Goal: Task Accomplishment & Management: Complete application form

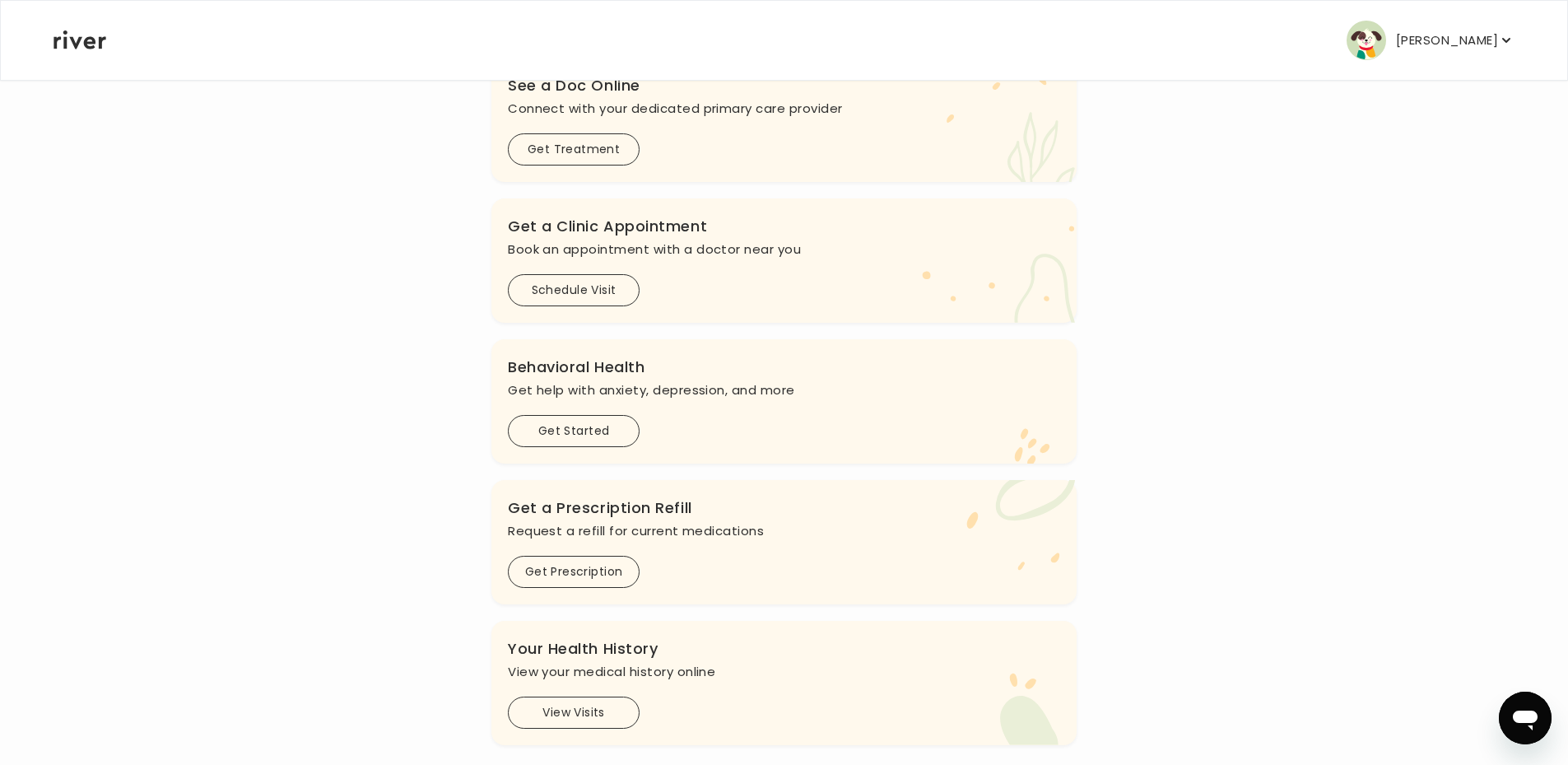
scroll to position [302, 0]
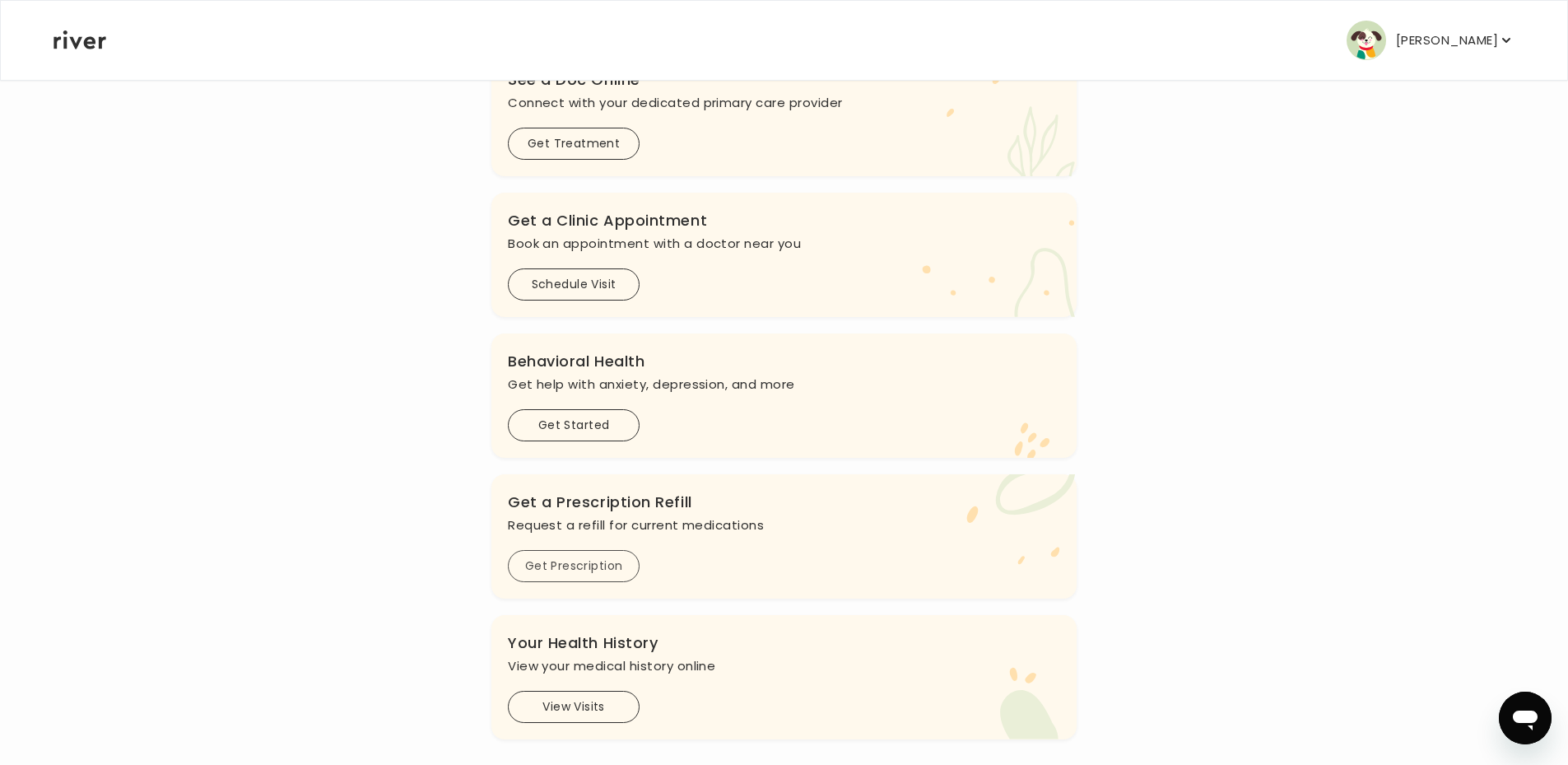
click at [579, 564] on button "Get Prescription" at bounding box center [574, 566] width 132 height 32
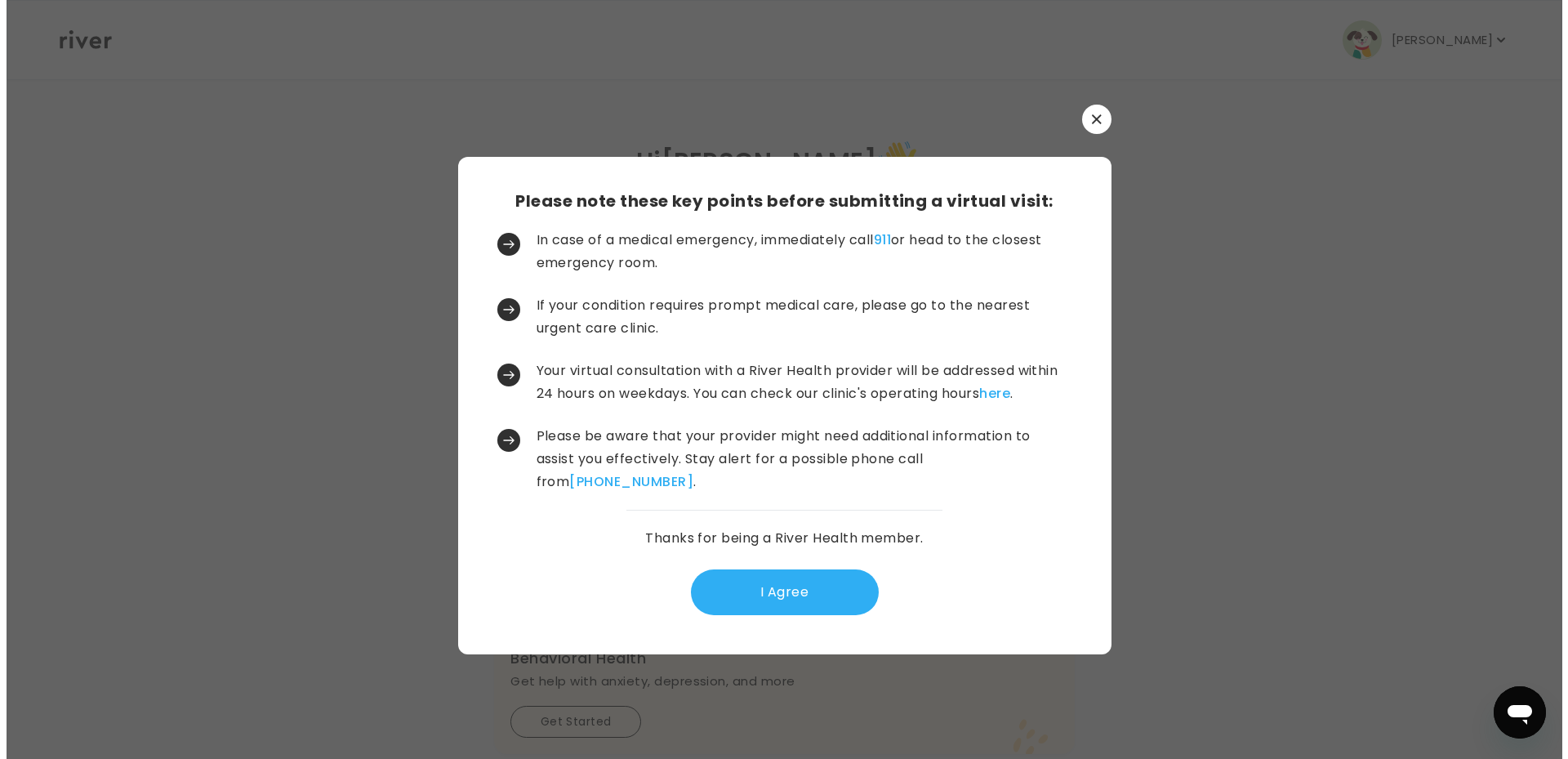
scroll to position [0, 0]
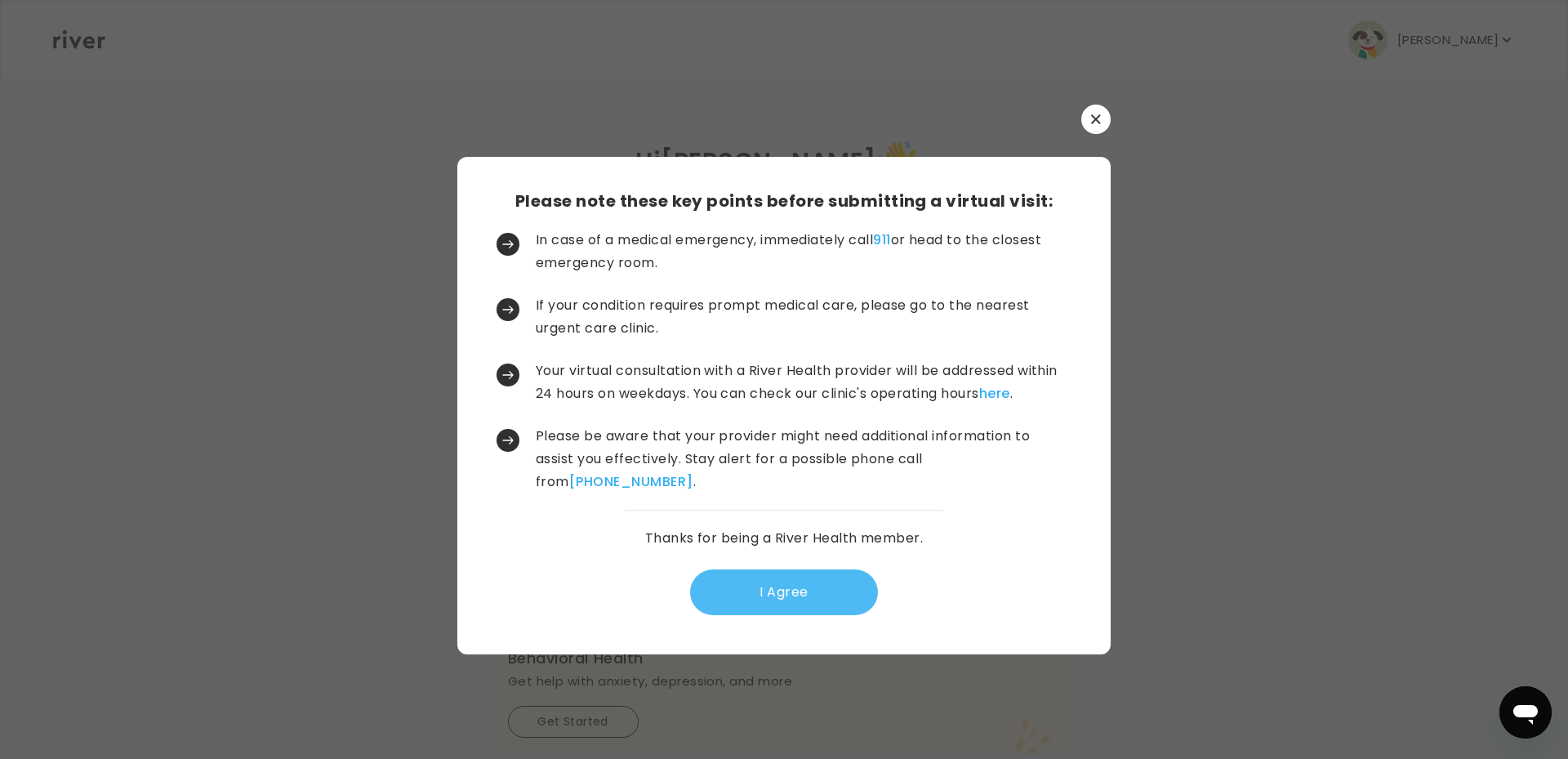
click at [784, 590] on button "I Agree" at bounding box center [784, 592] width 188 height 46
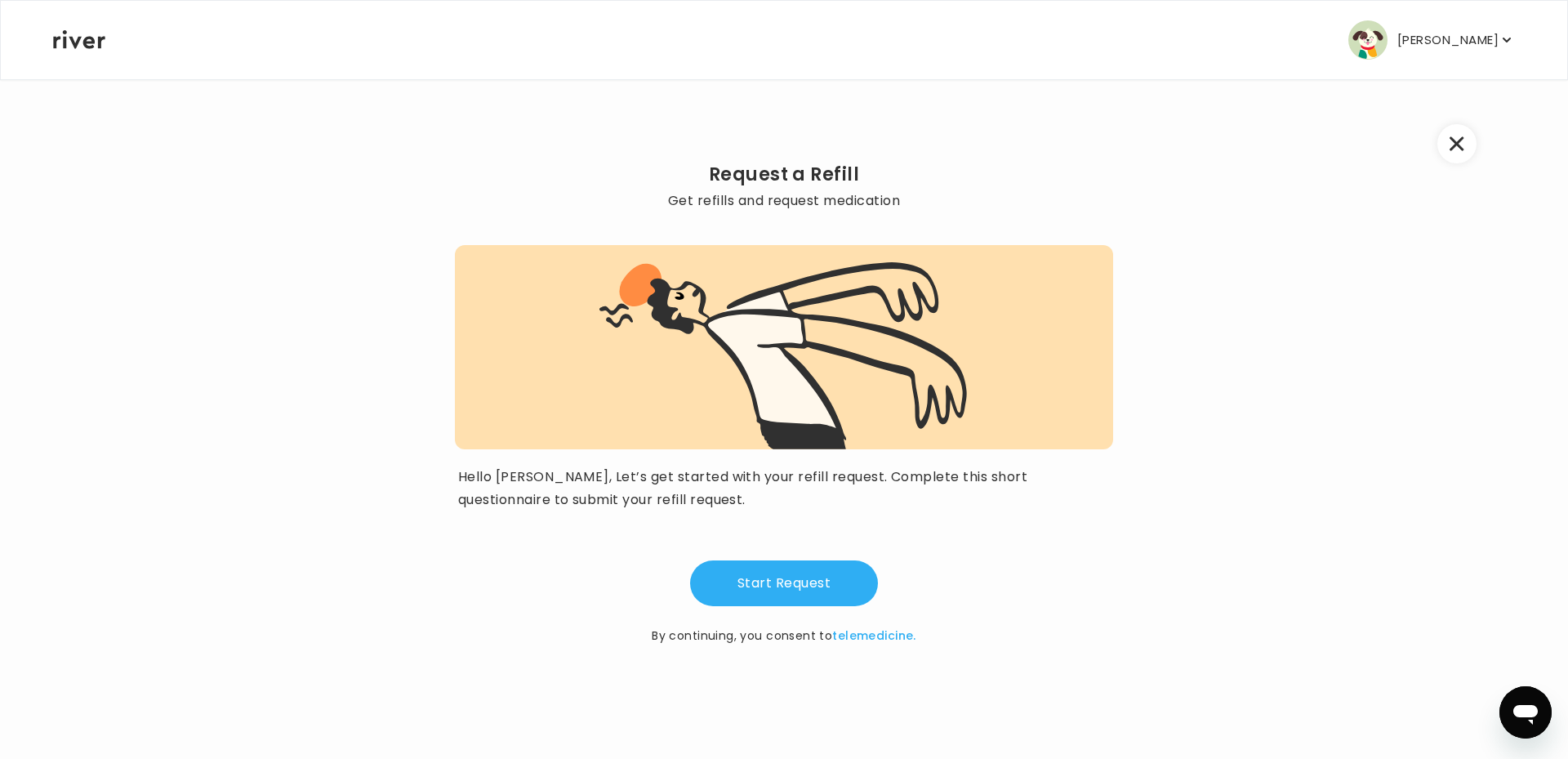
click at [784, 590] on button "Start Request" at bounding box center [784, 583] width 188 height 46
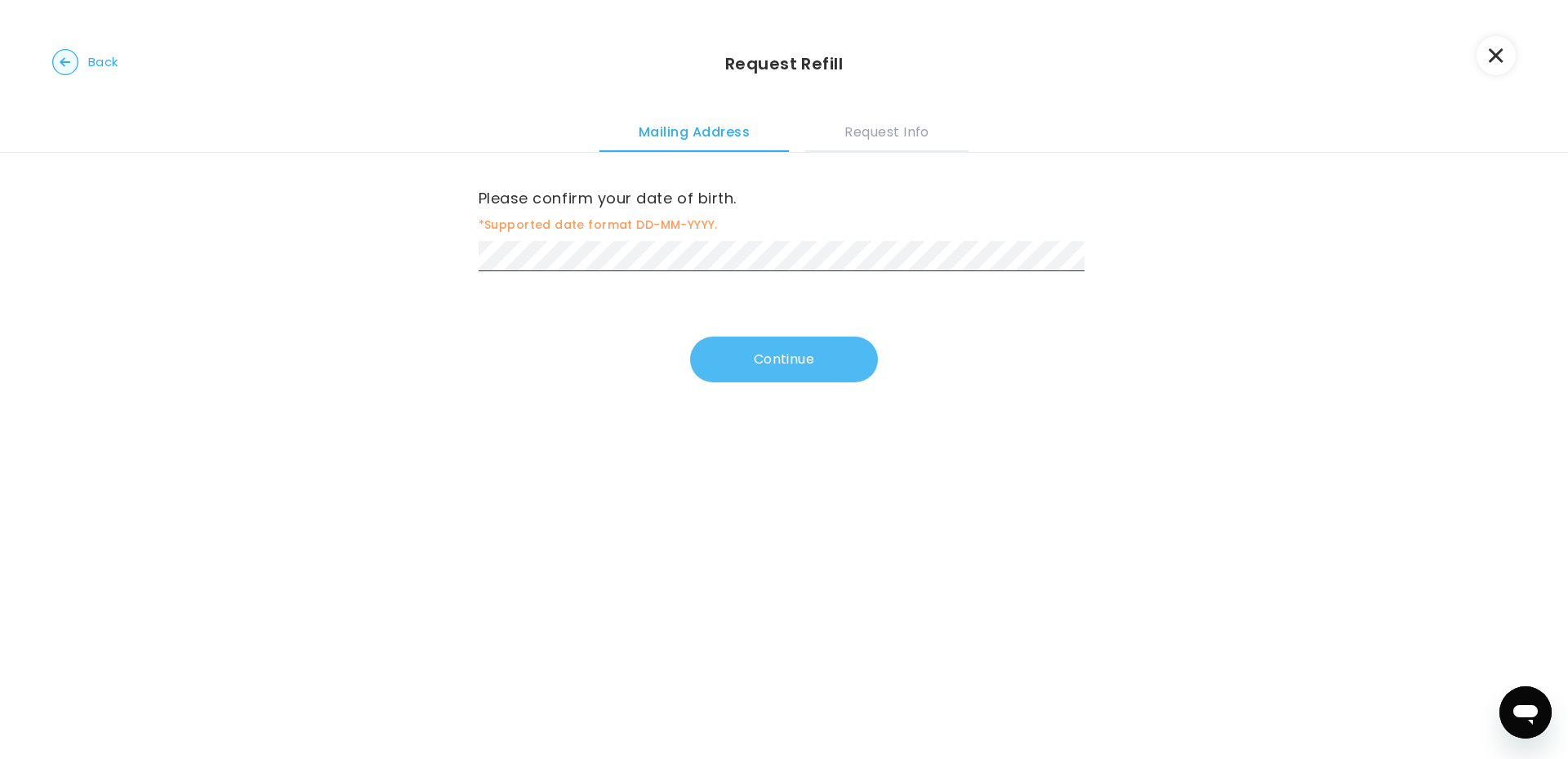
drag, startPoint x: 778, startPoint y: 368, endPoint x: 778, endPoint y: 375, distance: 7.0
click at [779, 373] on button "Continue" at bounding box center [784, 359] width 188 height 46
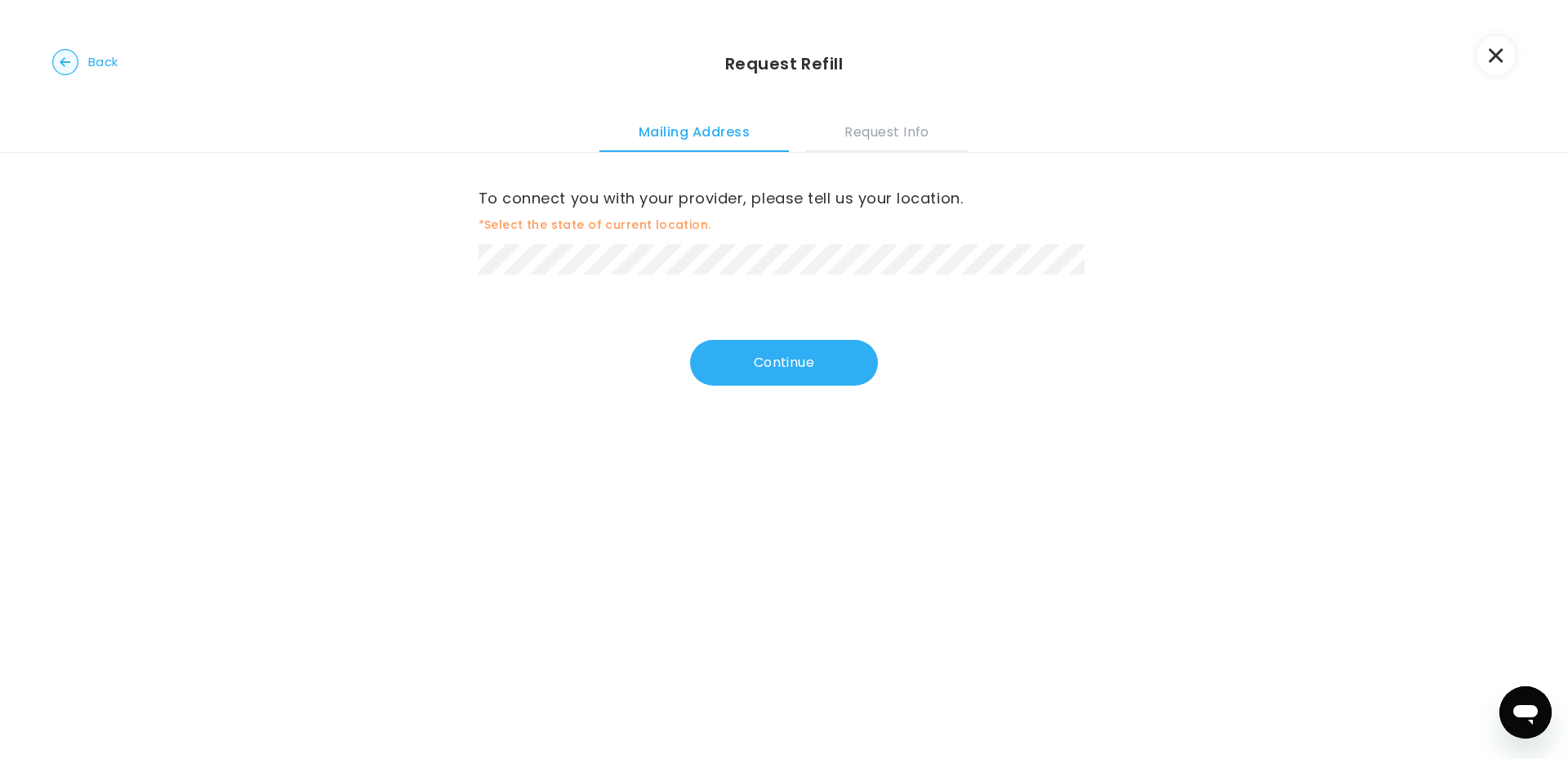
drag, startPoint x: 736, startPoint y: 378, endPoint x: 735, endPoint y: 389, distance: 11.0
click at [737, 380] on button "Continue" at bounding box center [784, 363] width 188 height 46
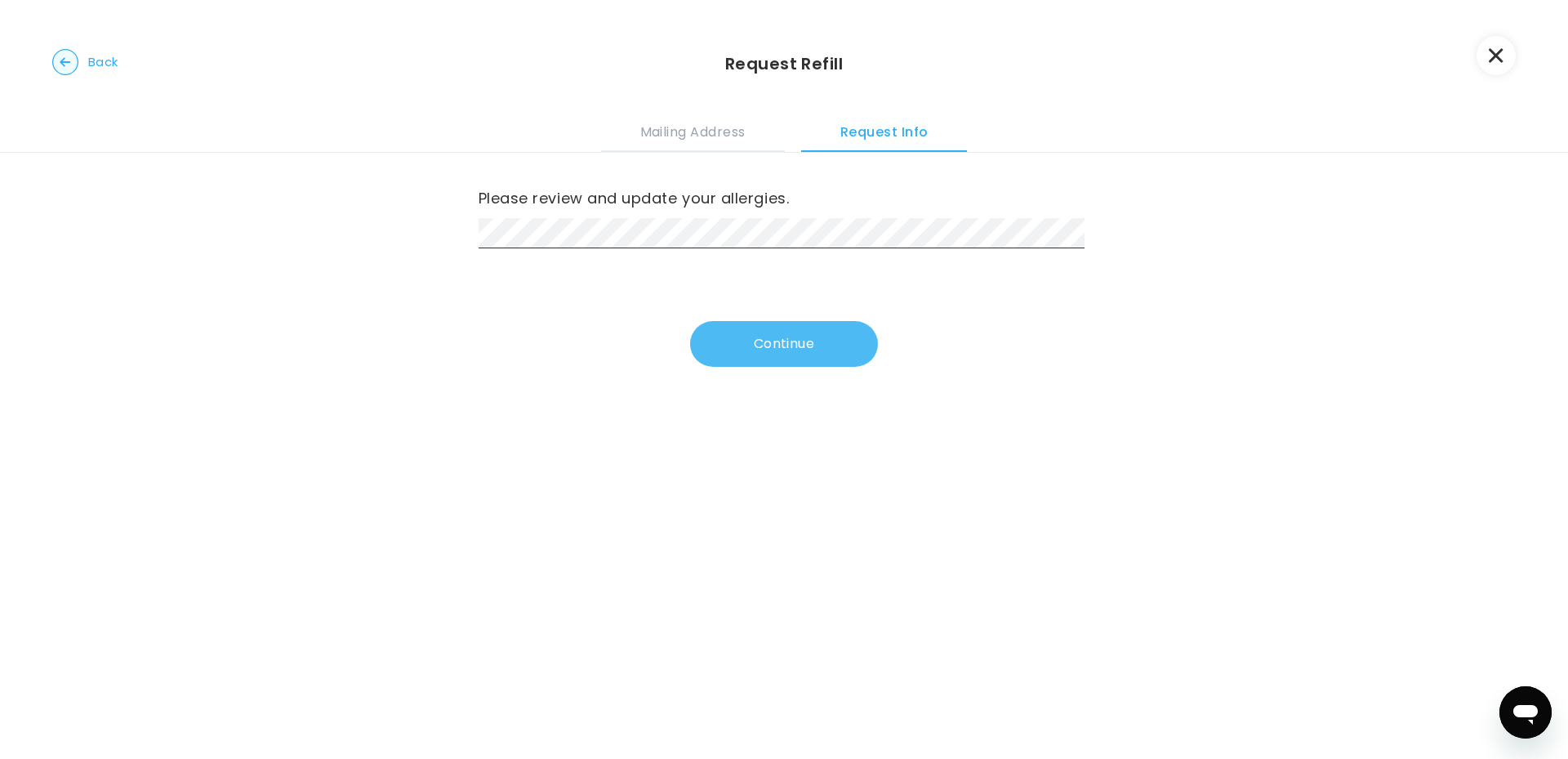
click at [740, 349] on button "Continue" at bounding box center [784, 344] width 188 height 46
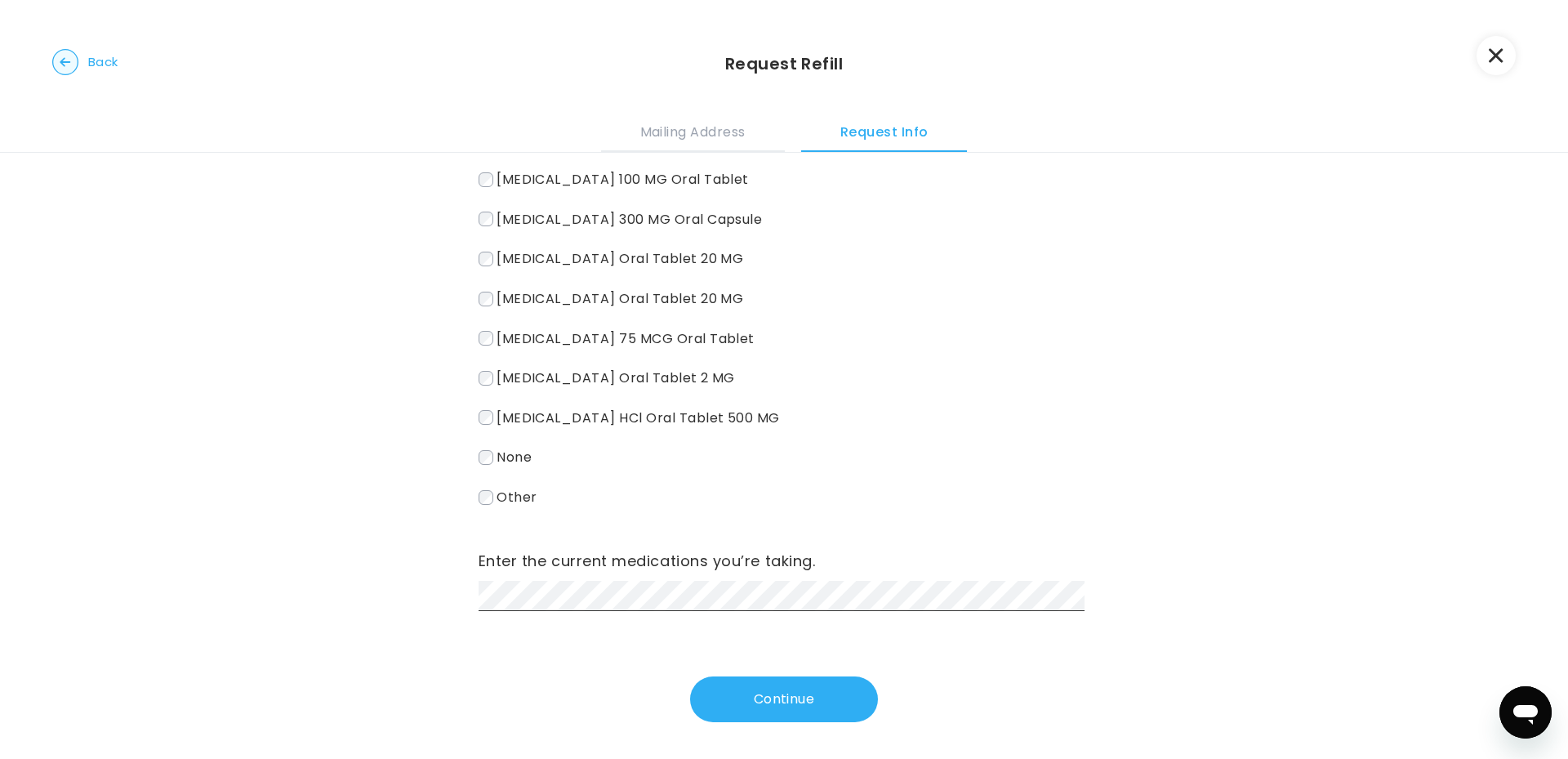
scroll to position [170, 0]
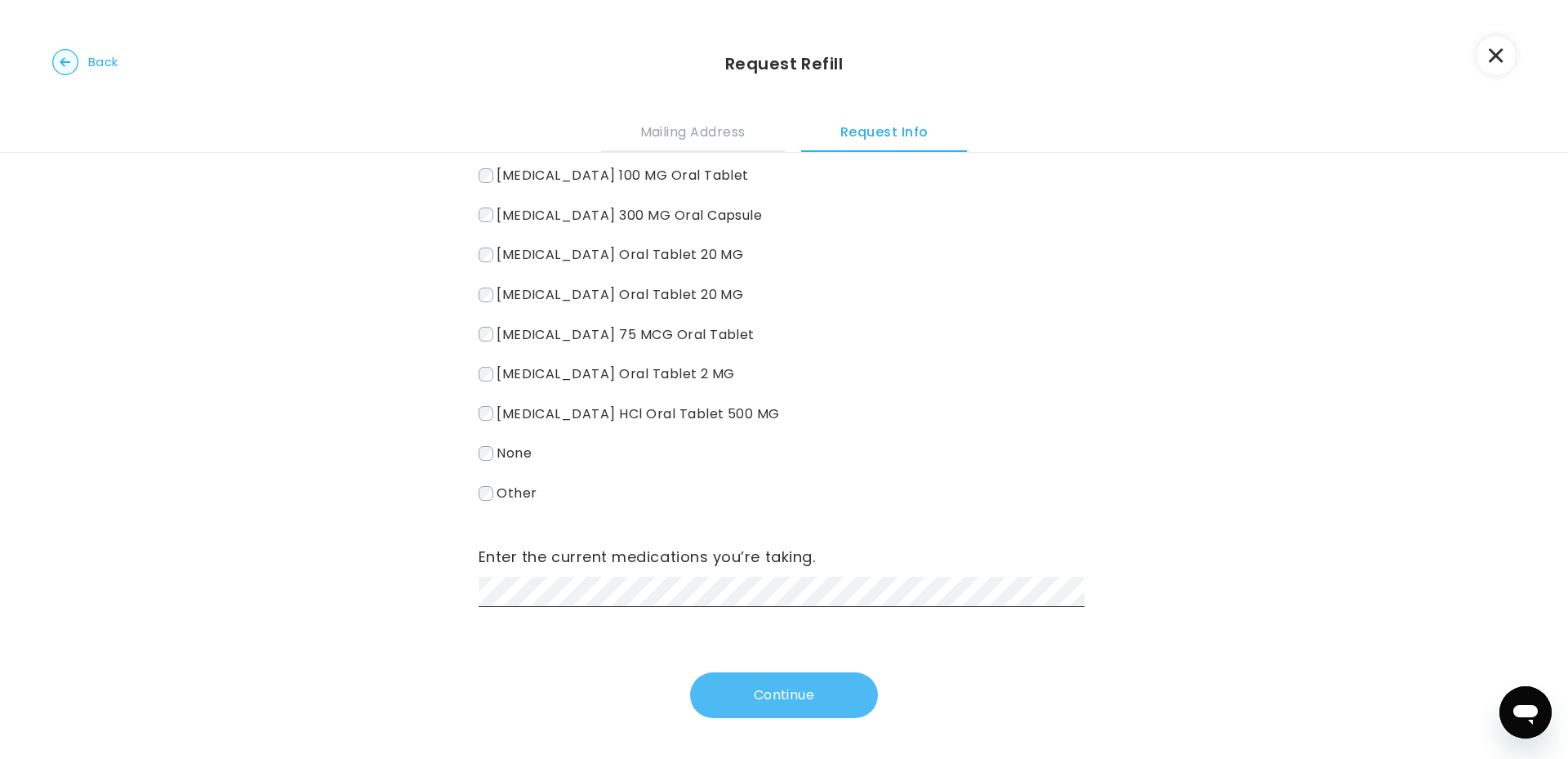
click at [852, 701] on button "Continue" at bounding box center [784, 695] width 188 height 46
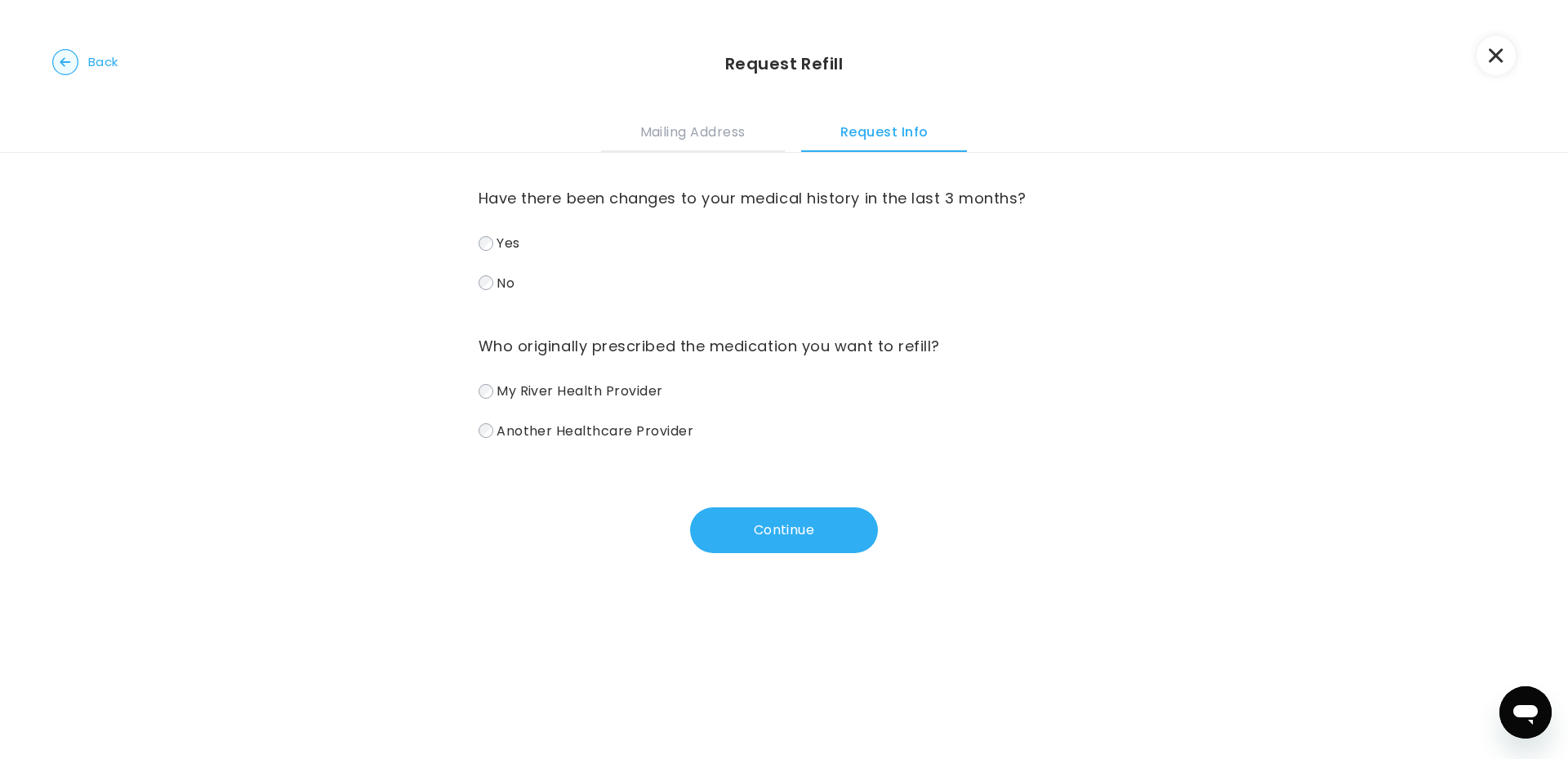
scroll to position [0, 0]
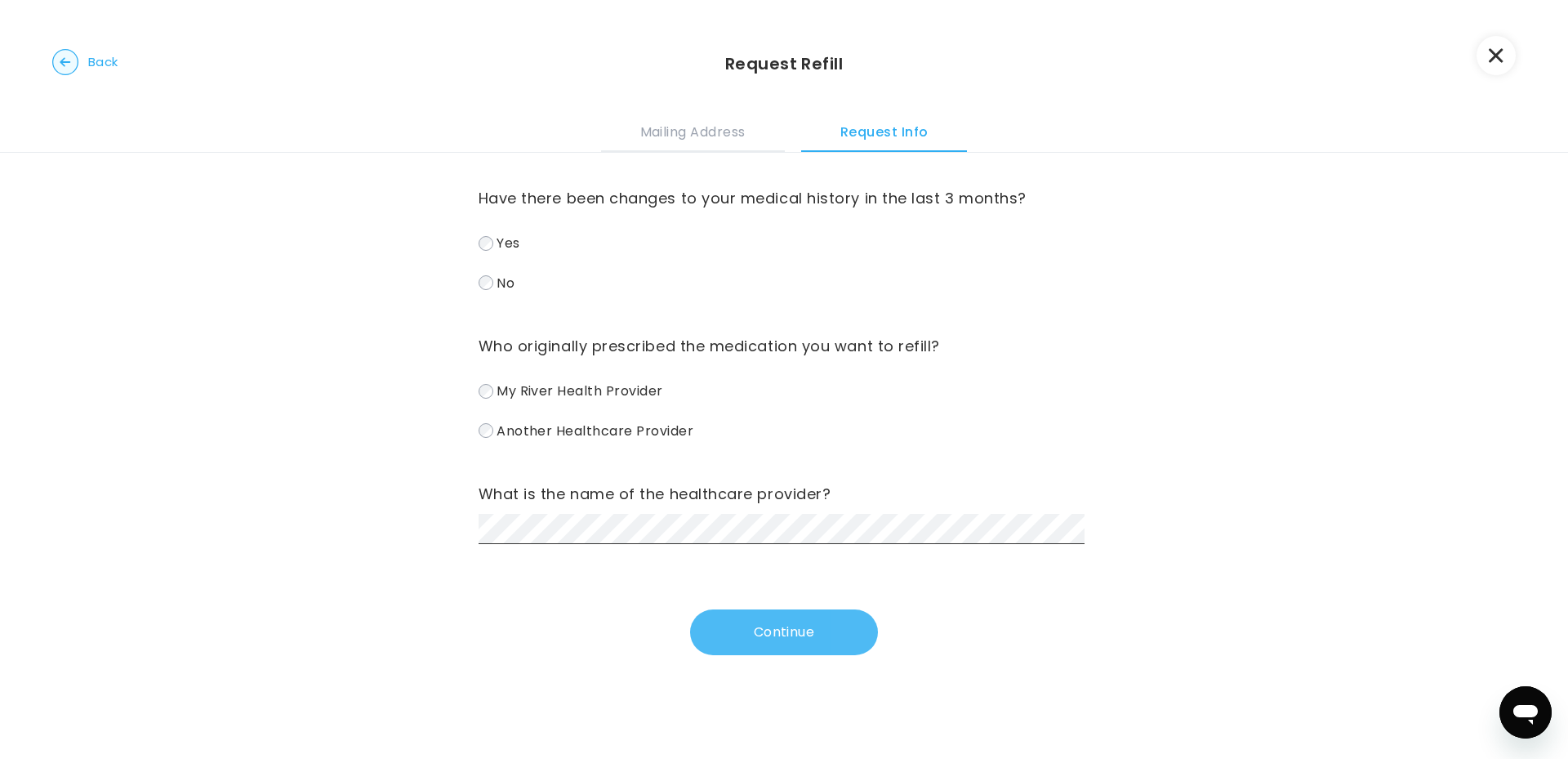
click at [825, 647] on button "Continue" at bounding box center [784, 632] width 188 height 46
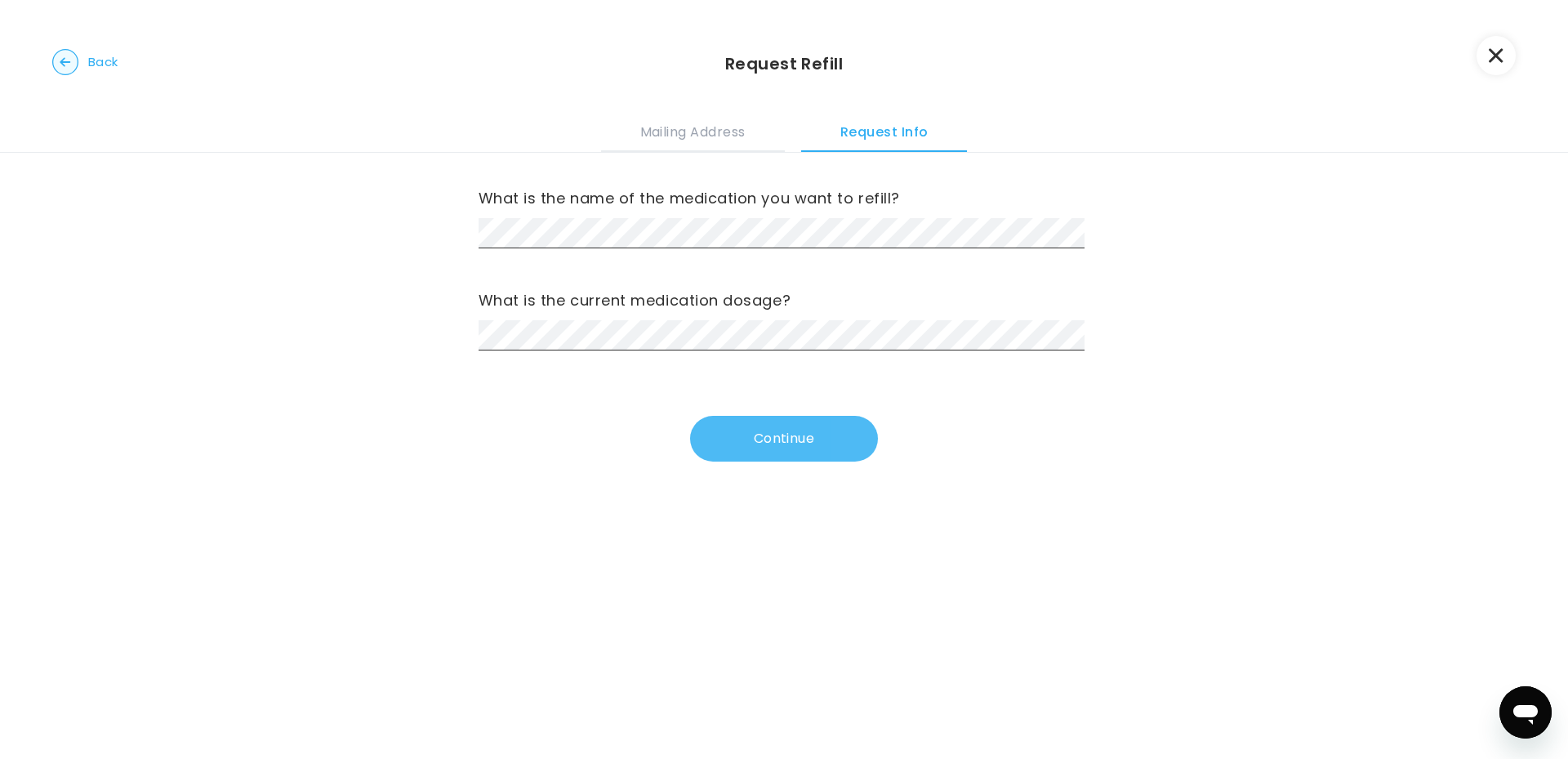
click at [838, 457] on button "Continue" at bounding box center [784, 439] width 188 height 46
click at [856, 444] on button "Continue" at bounding box center [784, 439] width 188 height 46
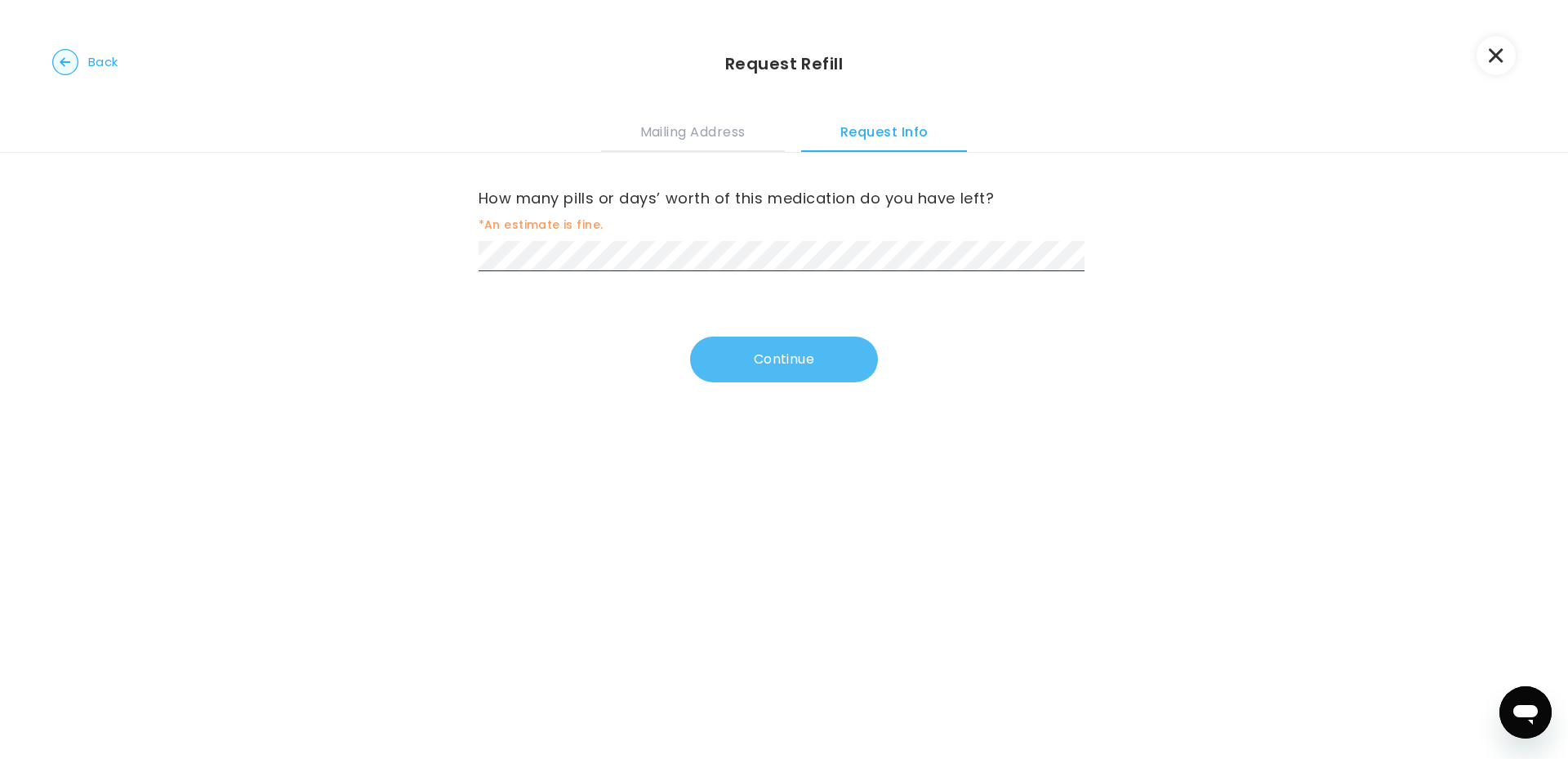
click at [829, 358] on button "Continue" at bounding box center [784, 359] width 188 height 46
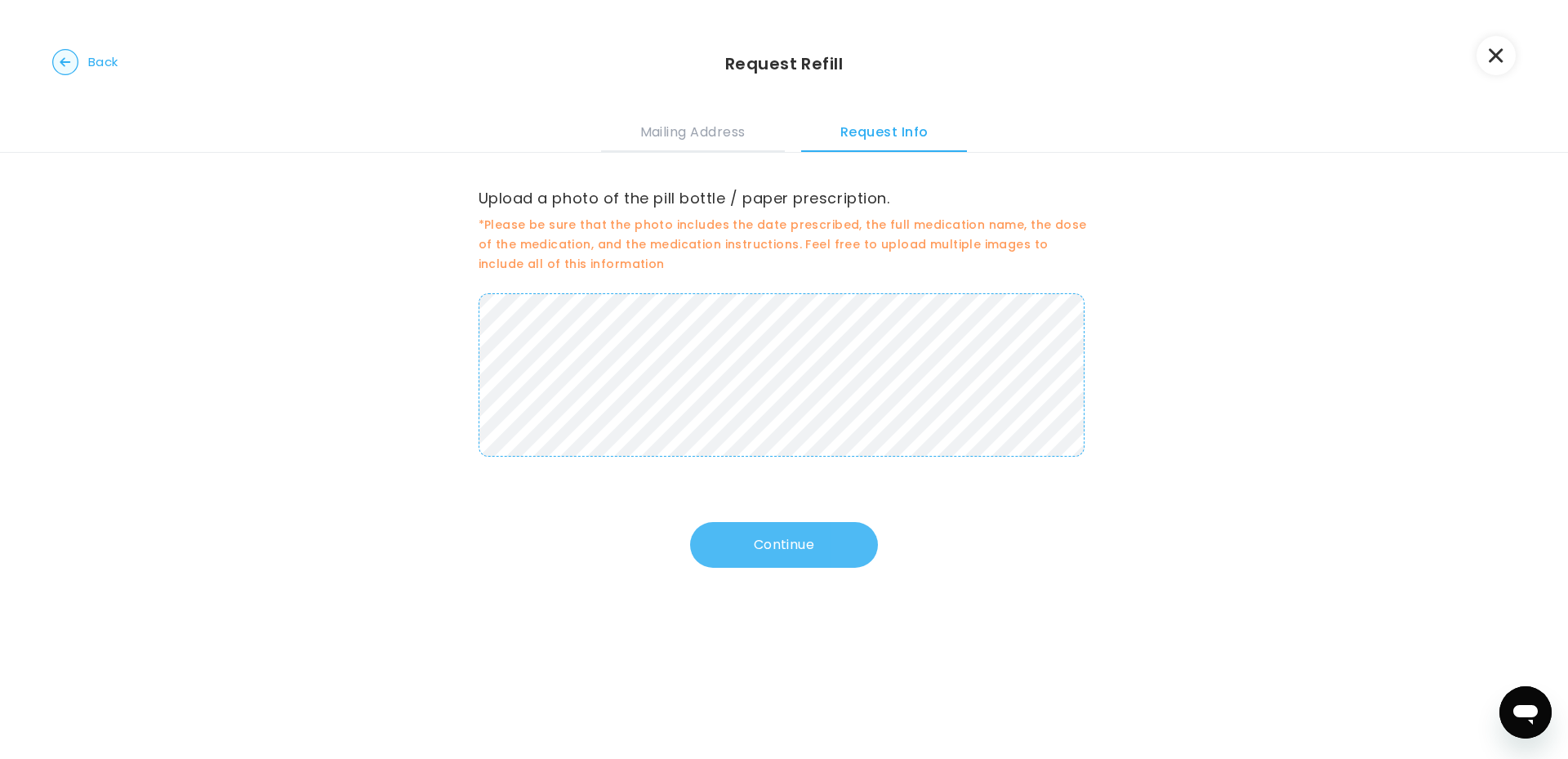
click at [731, 539] on button "Continue" at bounding box center [784, 545] width 188 height 46
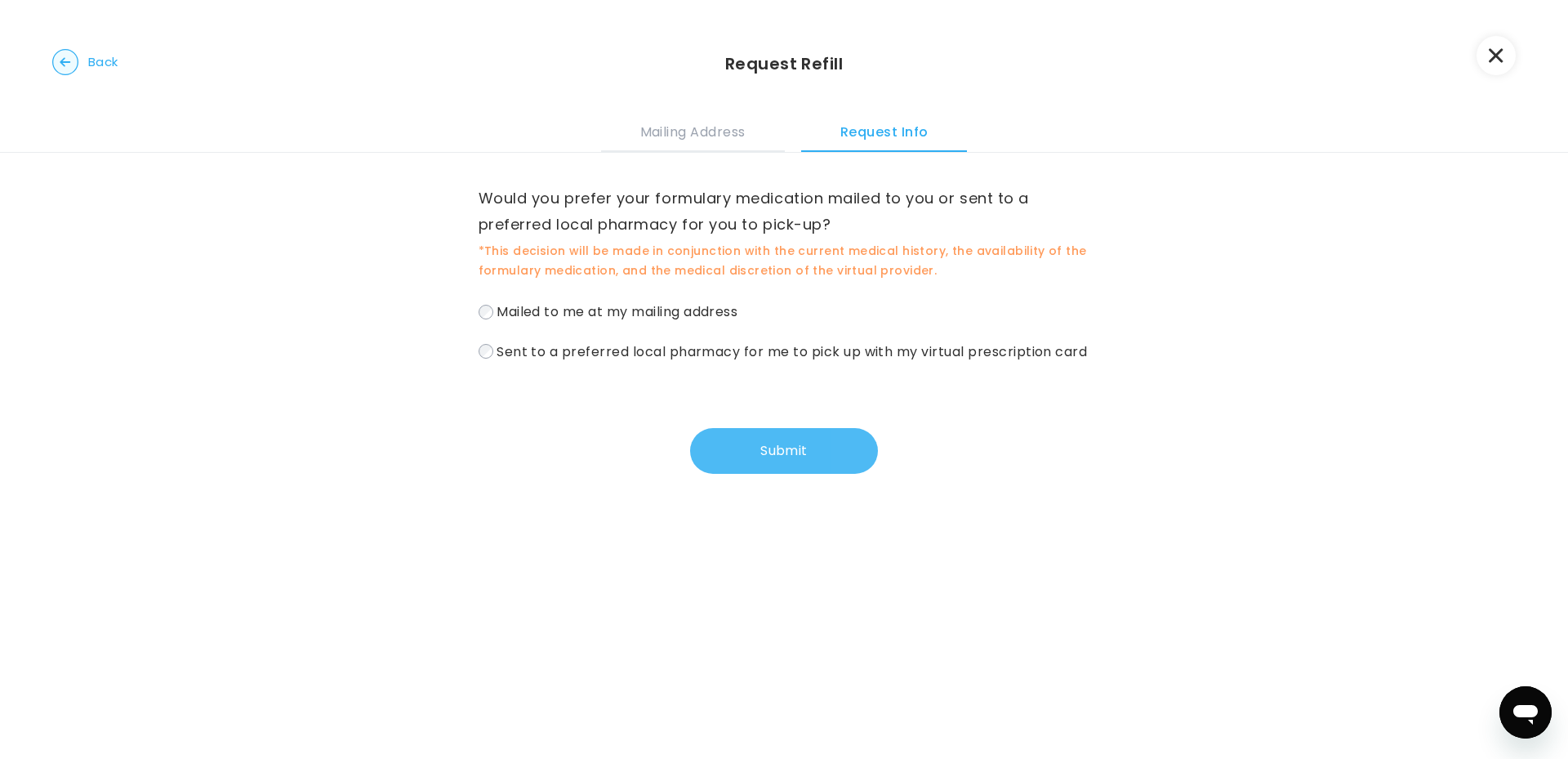
click at [717, 474] on button "Submit" at bounding box center [784, 451] width 188 height 46
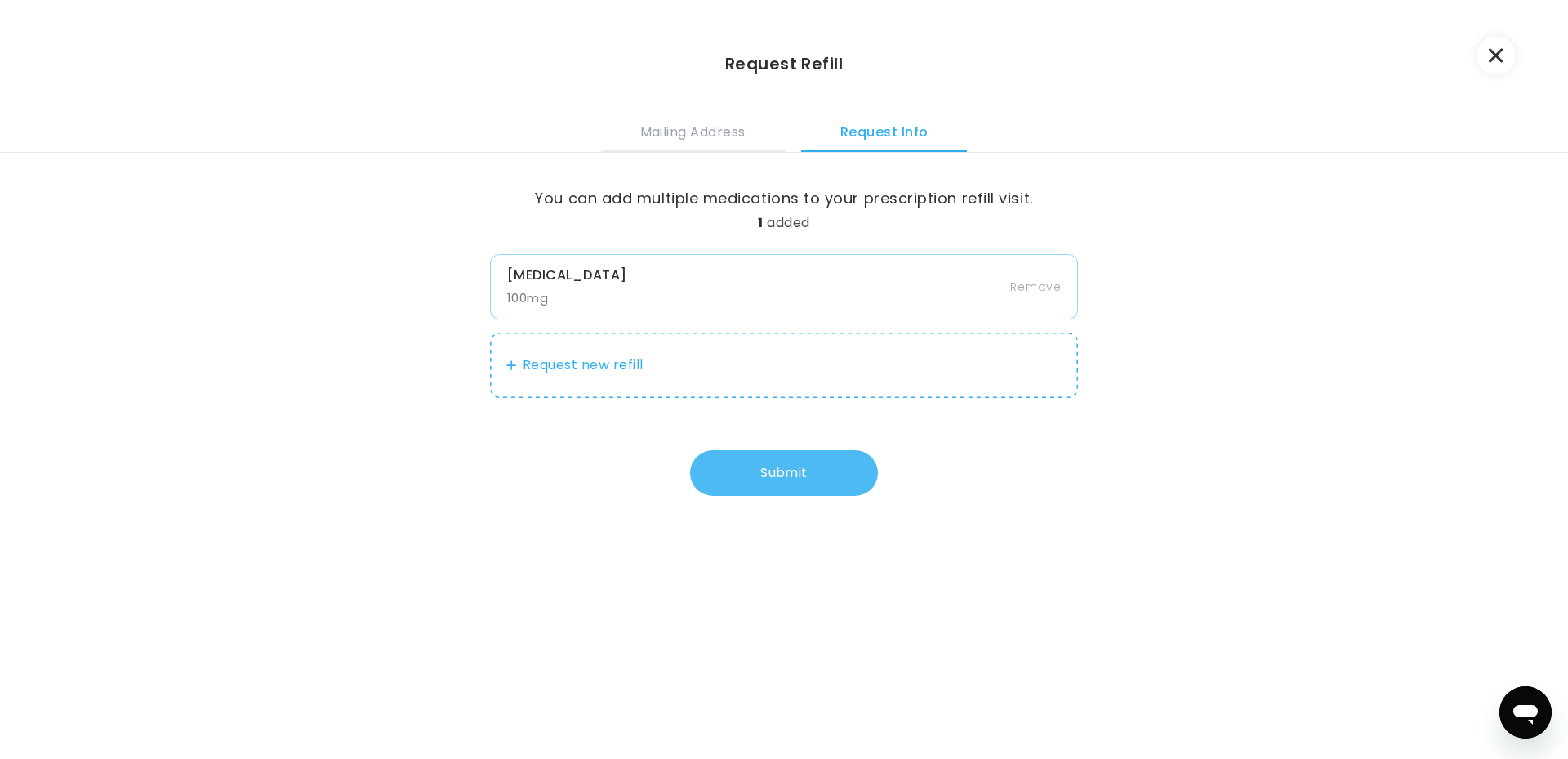
click at [746, 474] on button "Submit" at bounding box center [784, 473] width 188 height 46
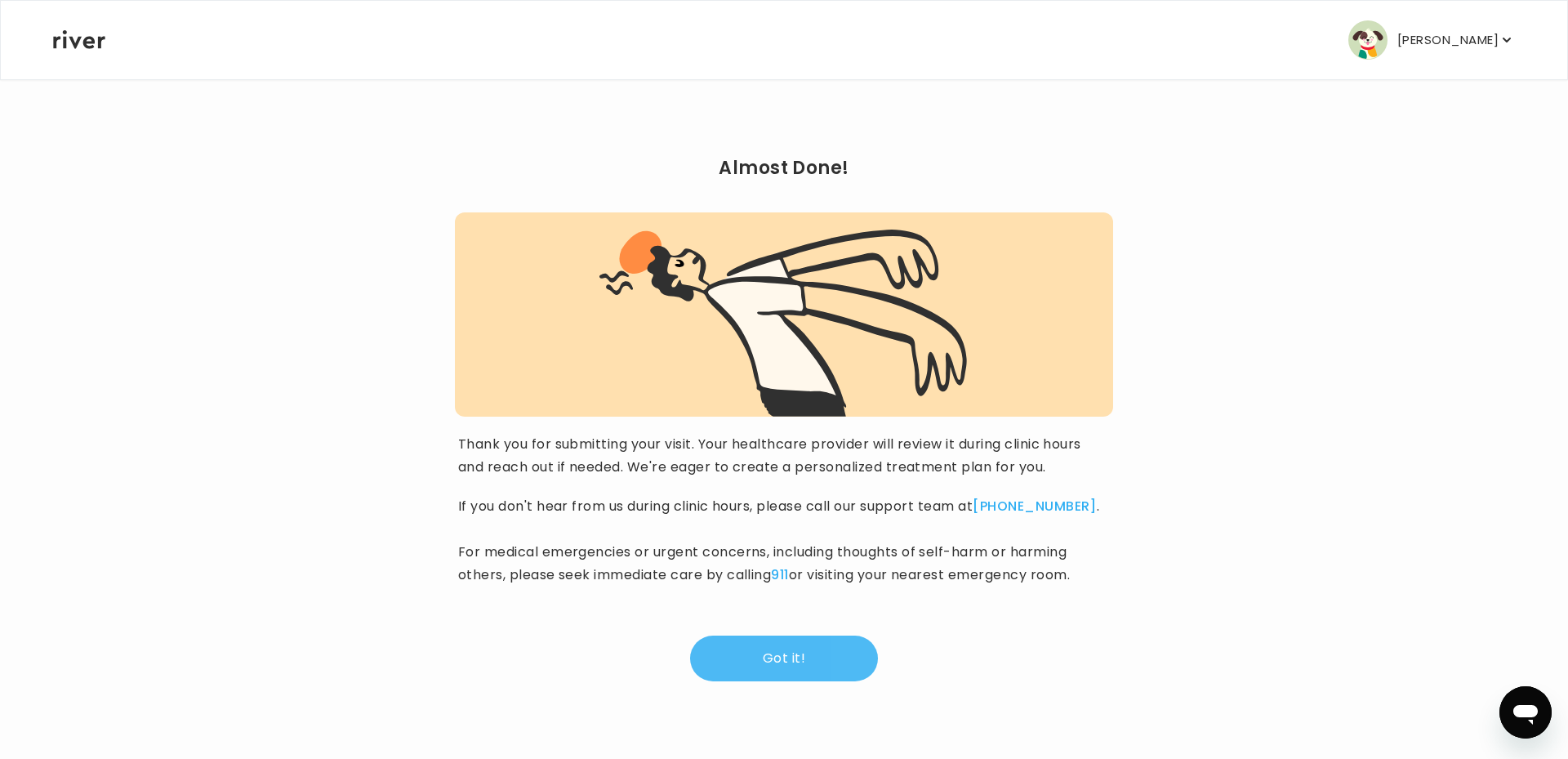
drag, startPoint x: 733, startPoint y: 665, endPoint x: 717, endPoint y: 668, distance: 16.3
click at [732, 665] on button "Got it!" at bounding box center [784, 658] width 188 height 46
